Goal: Transaction & Acquisition: Book appointment/travel/reservation

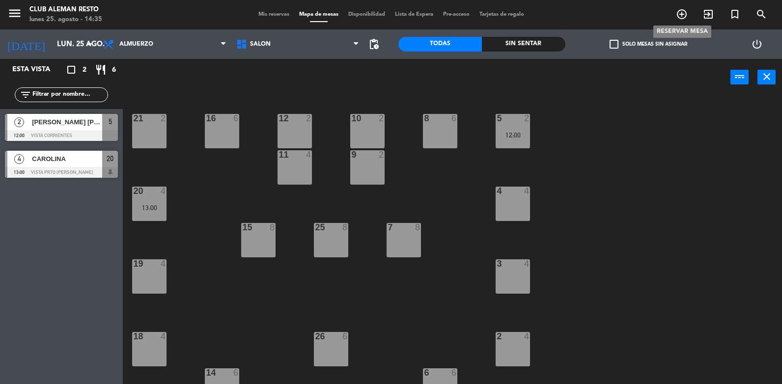
click at [683, 14] on icon "add_circle_outline" at bounding box center [682, 14] width 12 height 12
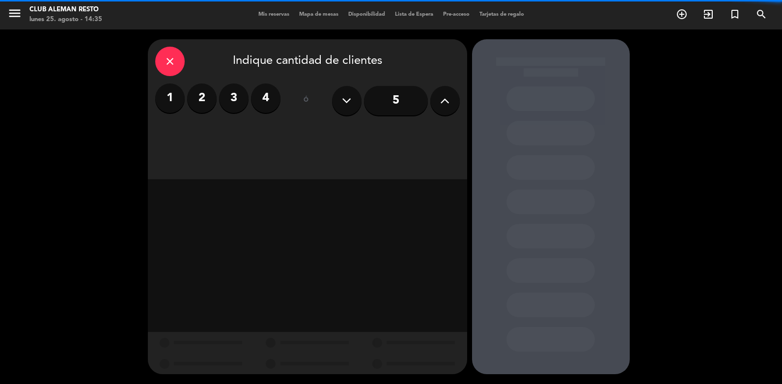
click at [199, 96] on label "2" at bounding box center [201, 98] width 29 height 29
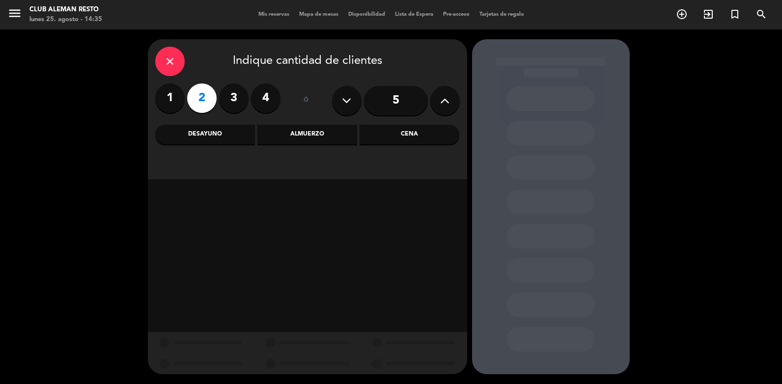
click at [416, 134] on div "Cena" at bounding box center [410, 135] width 100 height 20
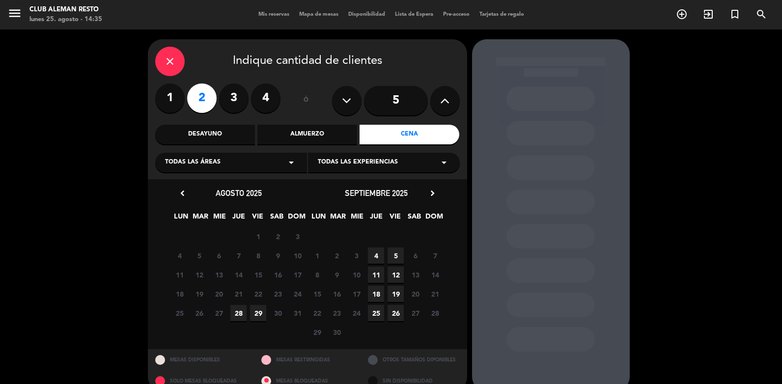
click at [396, 290] on span "19" at bounding box center [396, 294] width 16 height 16
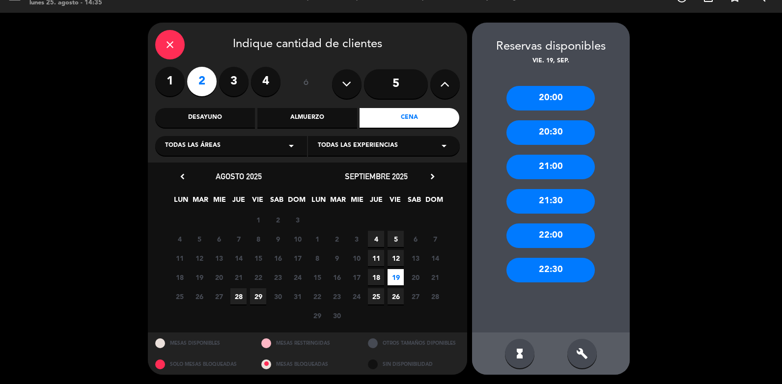
click at [555, 136] on div "20:30" at bounding box center [551, 132] width 88 height 25
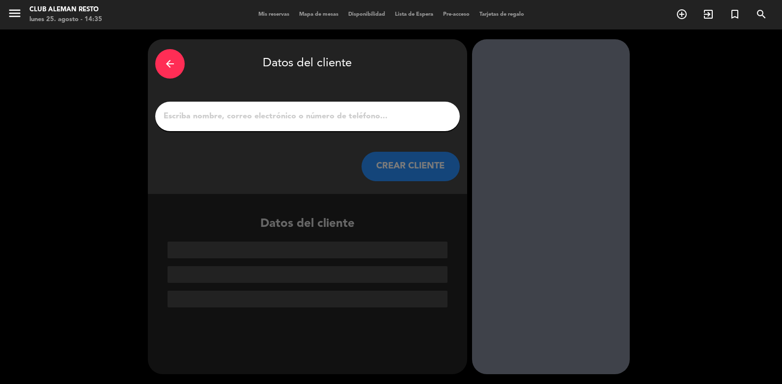
click at [273, 120] on input "1" at bounding box center [308, 117] width 290 height 14
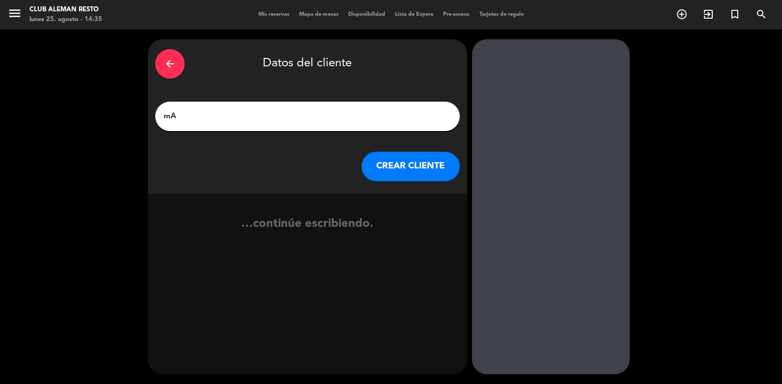
type input "m"
type input "[PERSON_NAME]"
click at [415, 159] on button "CREAR CLIENTE" at bounding box center [411, 166] width 98 height 29
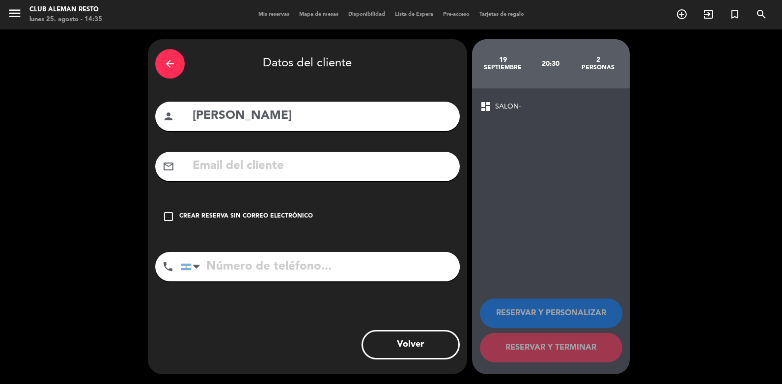
click at [194, 114] on input "[PERSON_NAME]" at bounding box center [322, 116] width 261 height 20
type input "BB. [PERSON_NAME]"
click at [168, 214] on icon "check_box_outline_blank" at bounding box center [169, 217] width 12 height 12
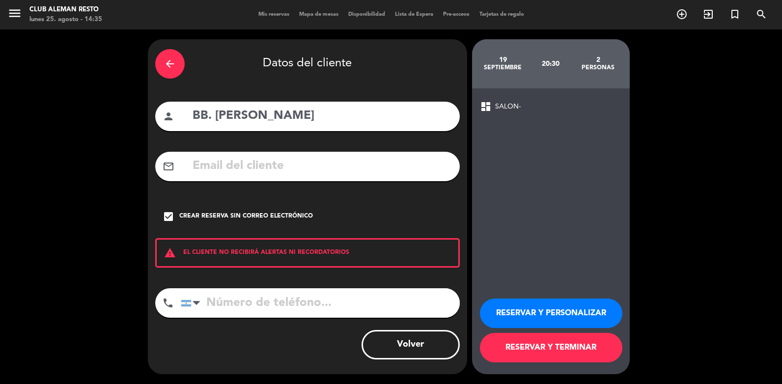
click at [533, 341] on button "RESERVAR Y TERMINAR" at bounding box center [551, 347] width 142 height 29
